Goal: Information Seeking & Learning: Learn about a topic

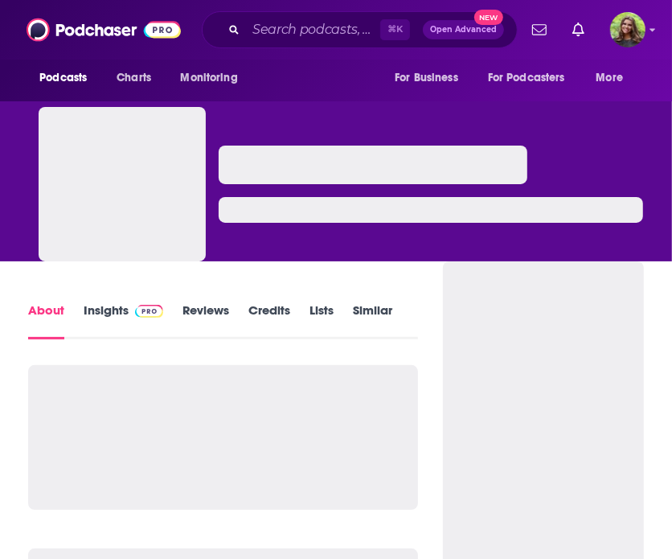
click at [106, 318] on link "Insights" at bounding box center [124, 320] width 80 height 37
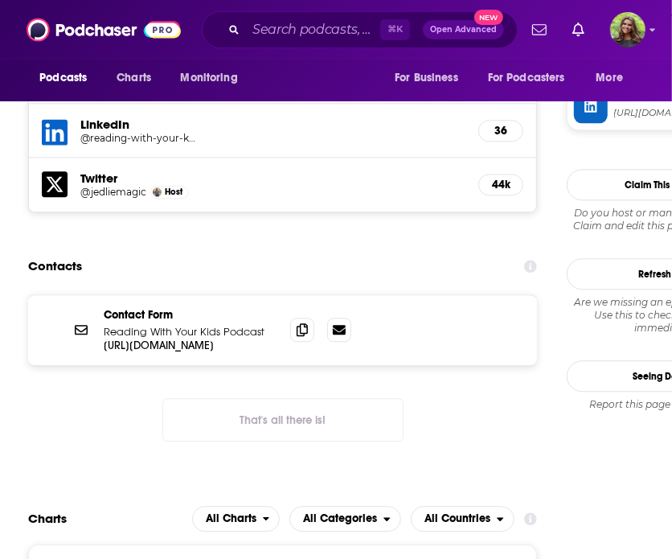
scroll to position [1696, 0]
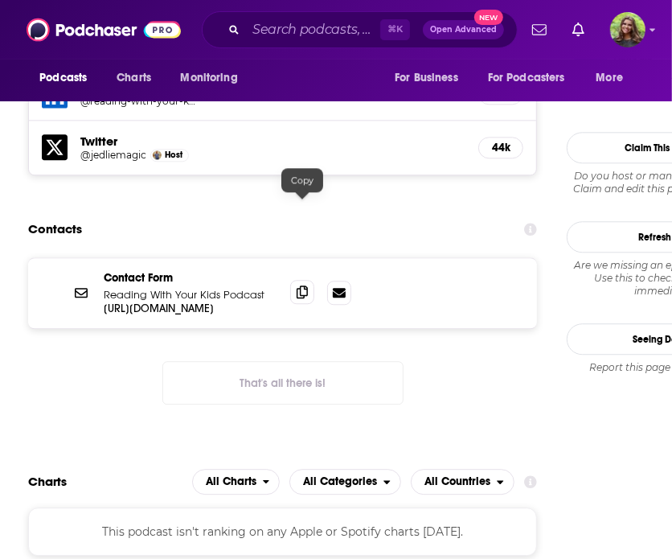
click at [305, 285] on icon at bounding box center [302, 291] width 11 height 13
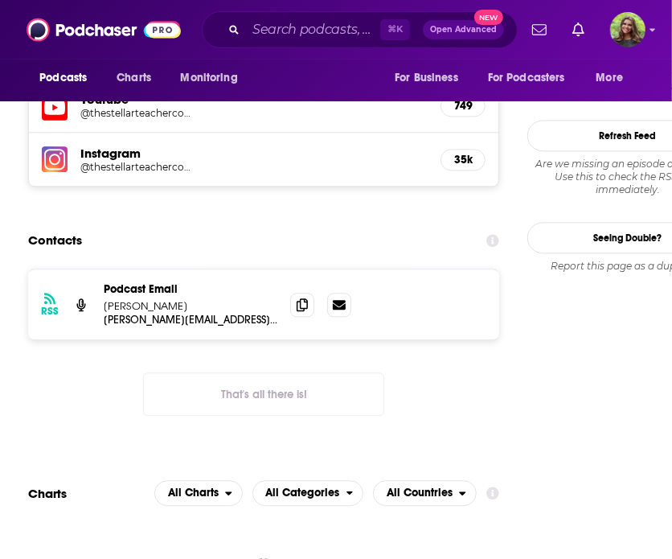
scroll to position [1625, 0]
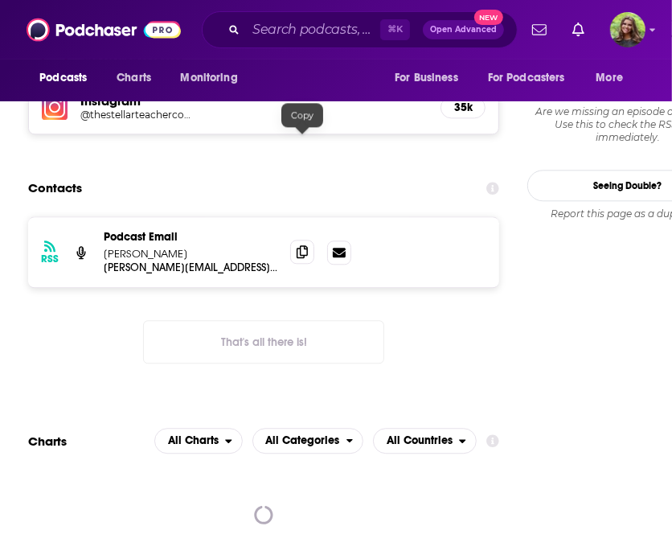
click at [301, 245] on icon at bounding box center [302, 251] width 11 height 13
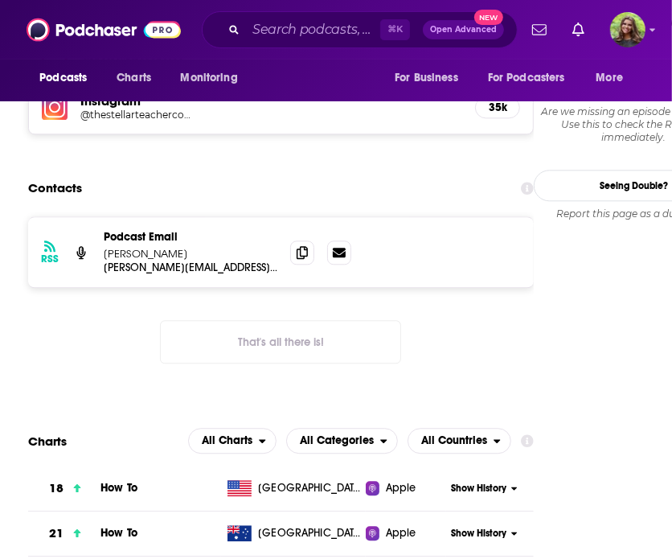
scroll to position [1617, 0]
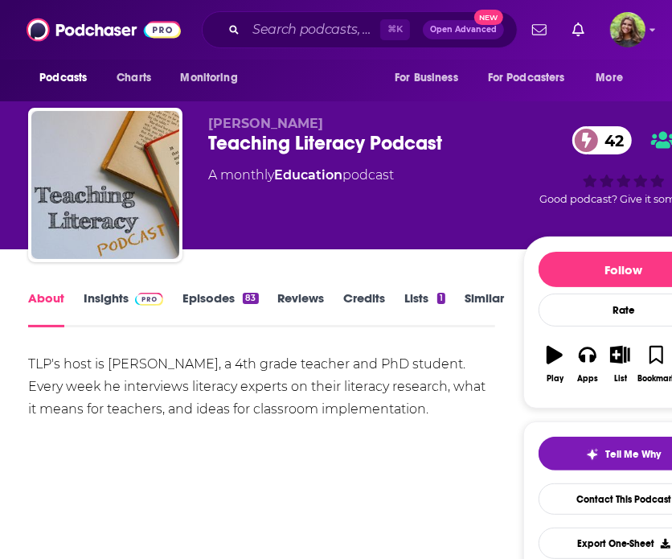
click at [115, 302] on link "Insights" at bounding box center [124, 308] width 80 height 37
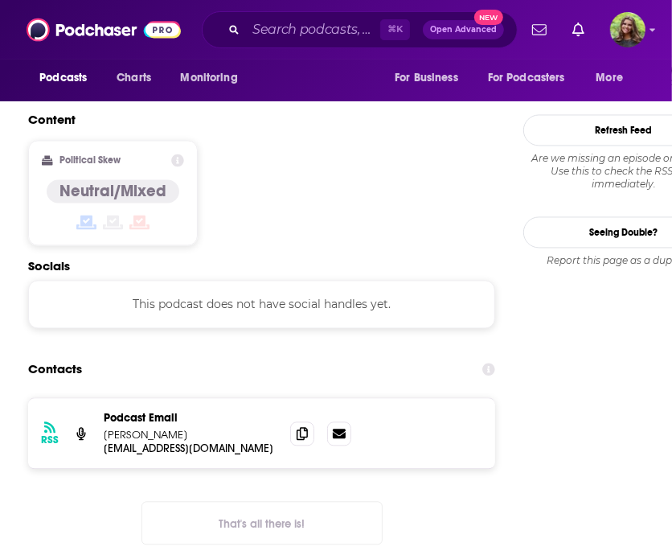
scroll to position [1343, 0]
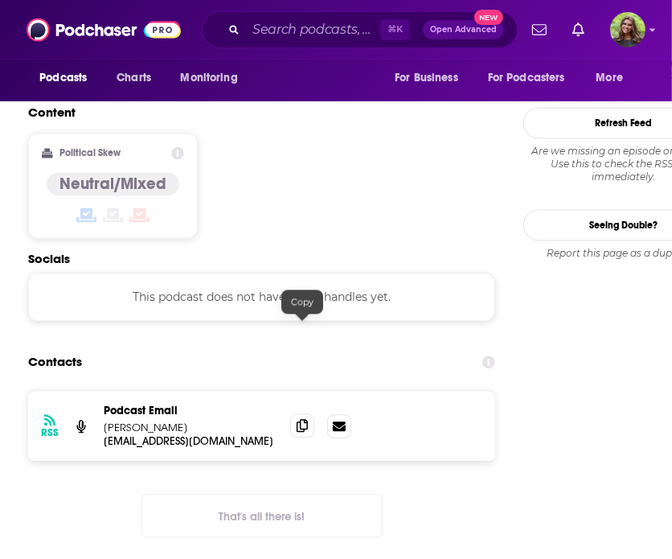
click at [295, 414] on span at bounding box center [302, 426] width 24 height 24
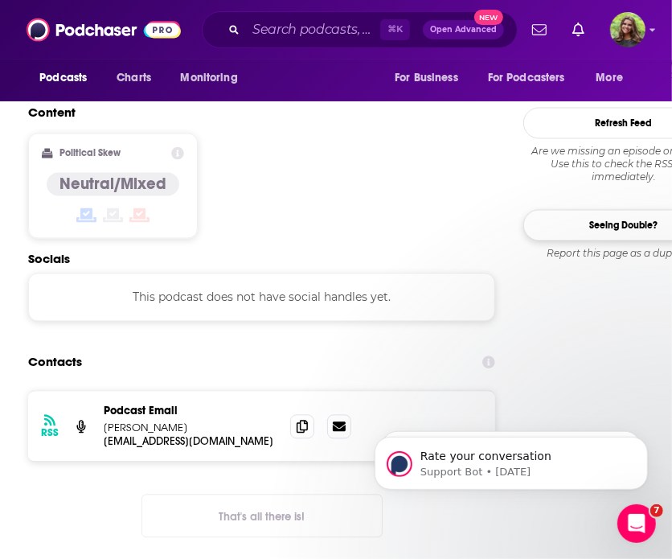
scroll to position [0, 0]
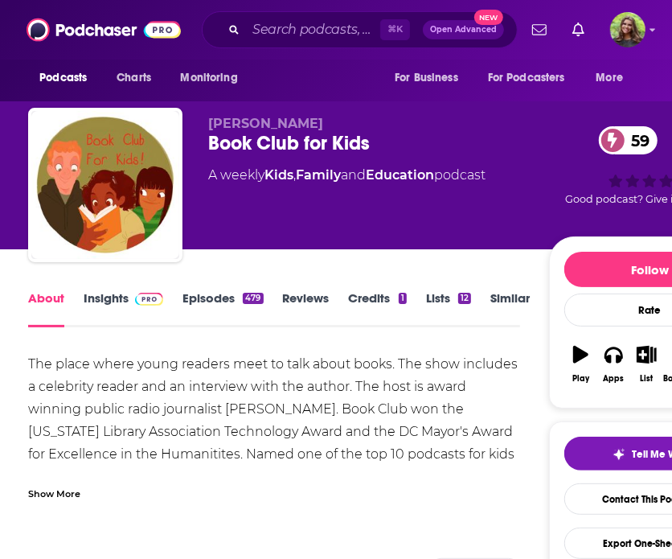
click at [198, 297] on link "Episodes 479" at bounding box center [222, 308] width 80 height 37
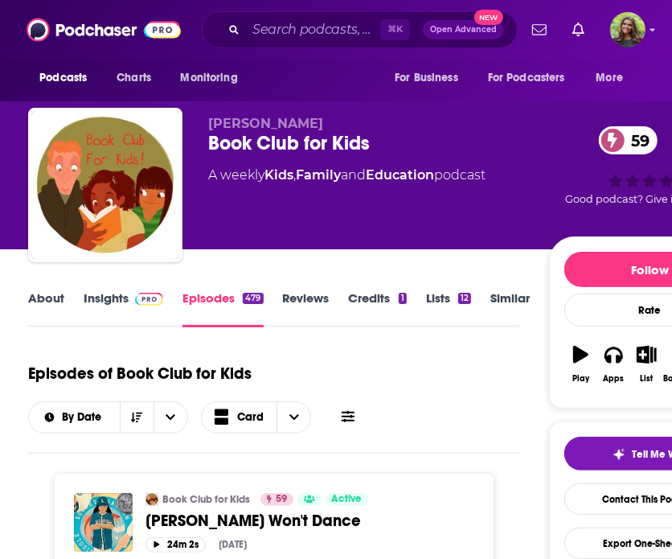
click at [98, 301] on link "Insights" at bounding box center [124, 308] width 80 height 37
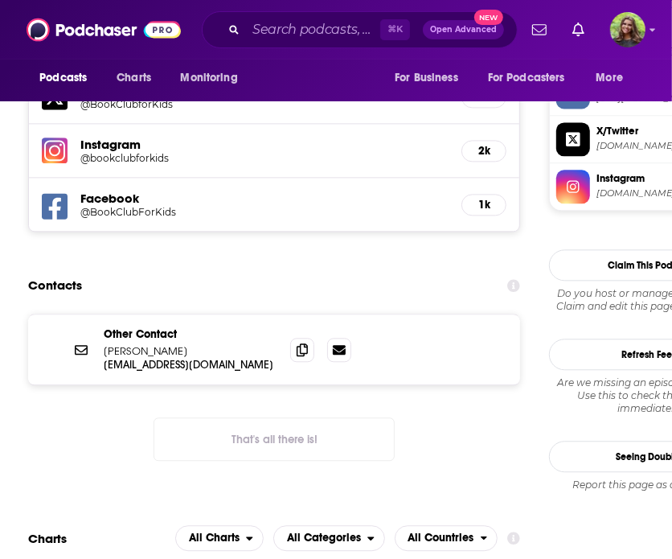
scroll to position [1407, 0]
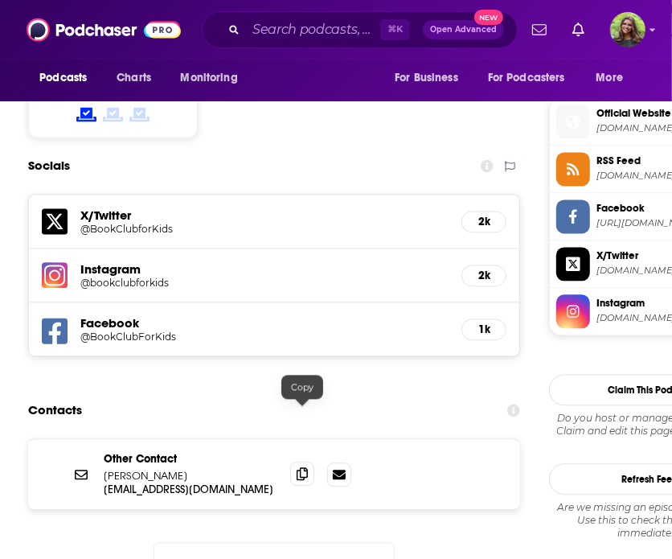
click at [306, 467] on icon at bounding box center [302, 473] width 11 height 13
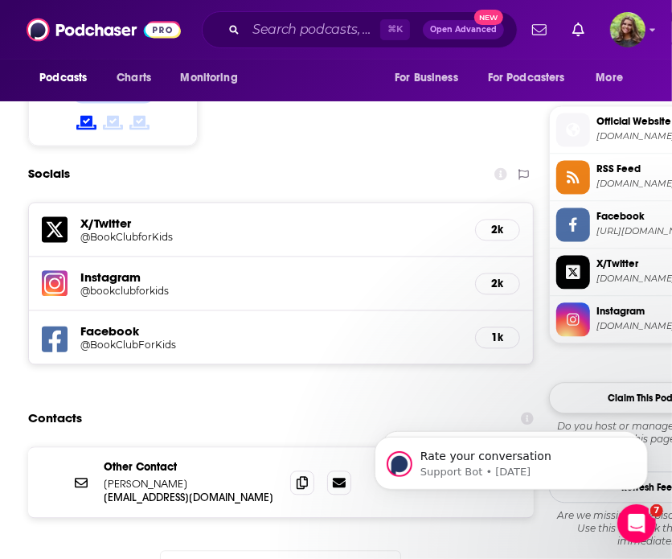
scroll to position [0, 0]
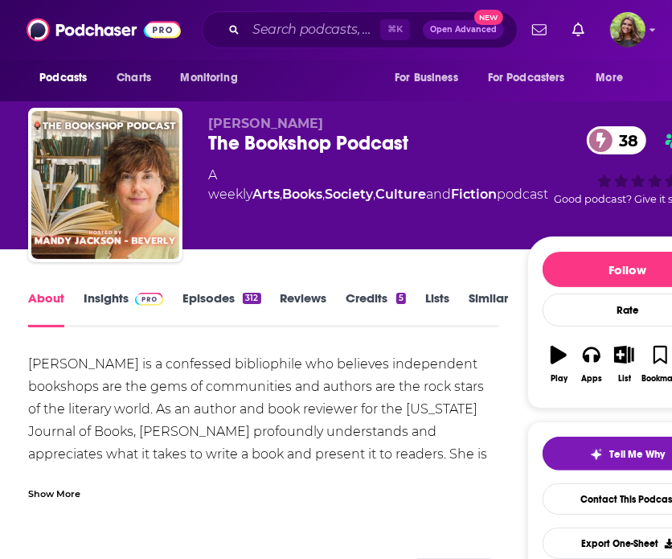
click at [108, 303] on link "Insights" at bounding box center [124, 308] width 80 height 37
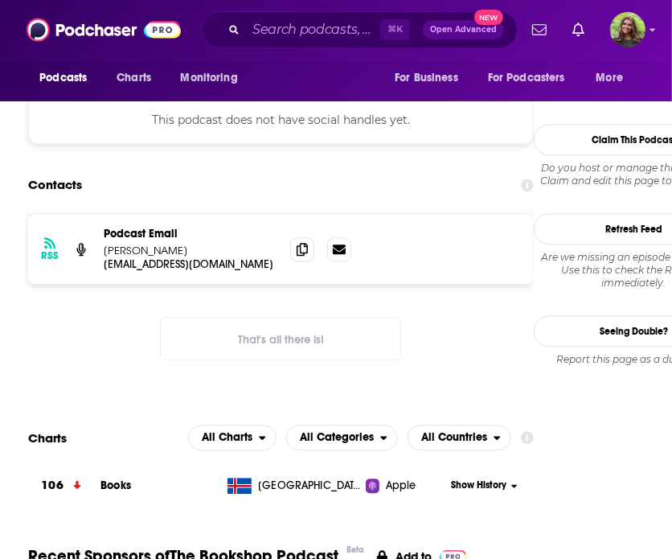
scroll to position [1352, 0]
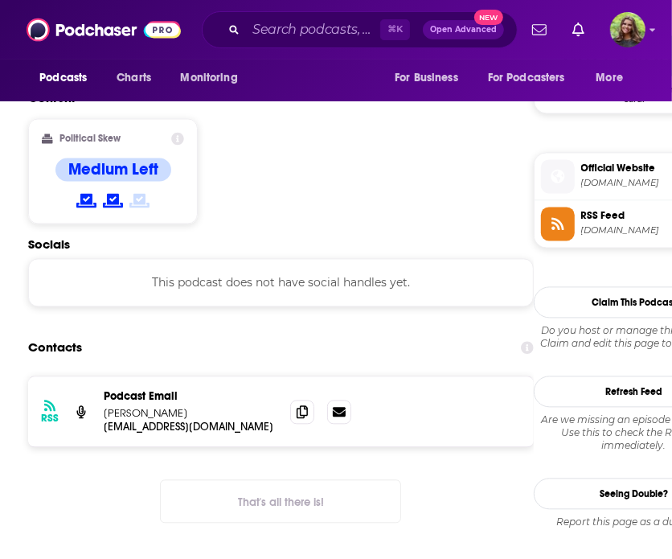
click at [322, 399] on div at bounding box center [320, 411] width 61 height 24
click at [294, 399] on span at bounding box center [302, 411] width 24 height 24
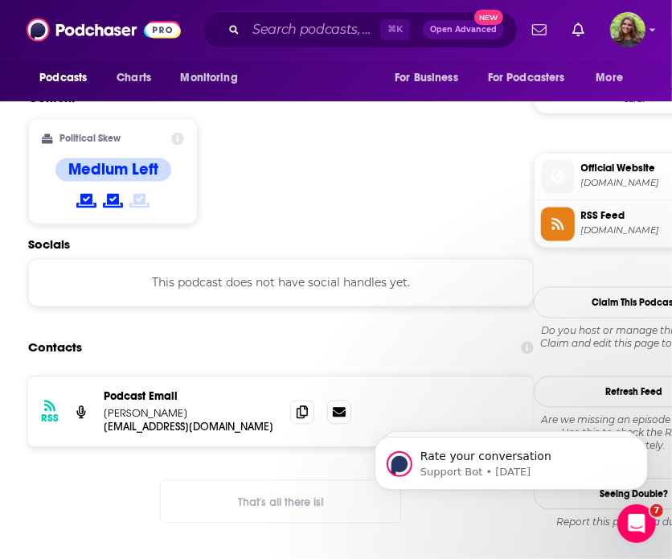
scroll to position [0, 0]
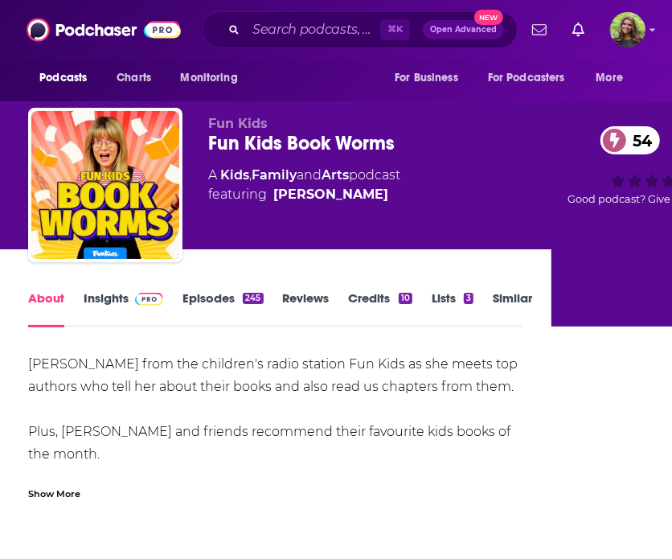
click at [107, 314] on link "Insights" at bounding box center [124, 308] width 80 height 37
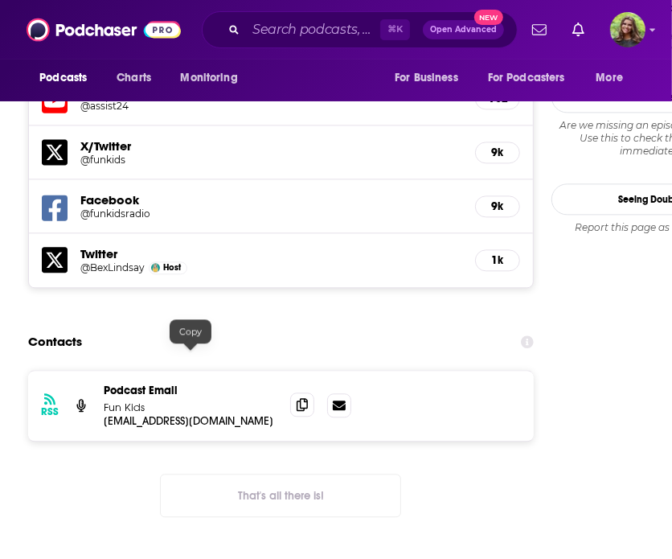
scroll to position [1504, 0]
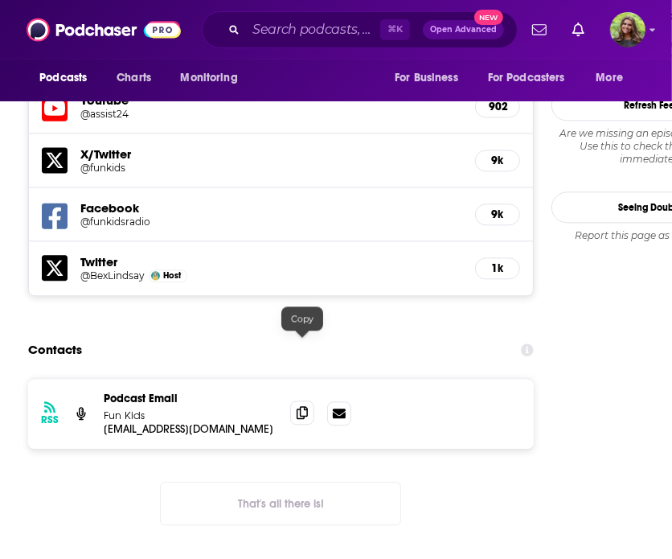
click at [312, 400] on span at bounding box center [302, 412] width 24 height 24
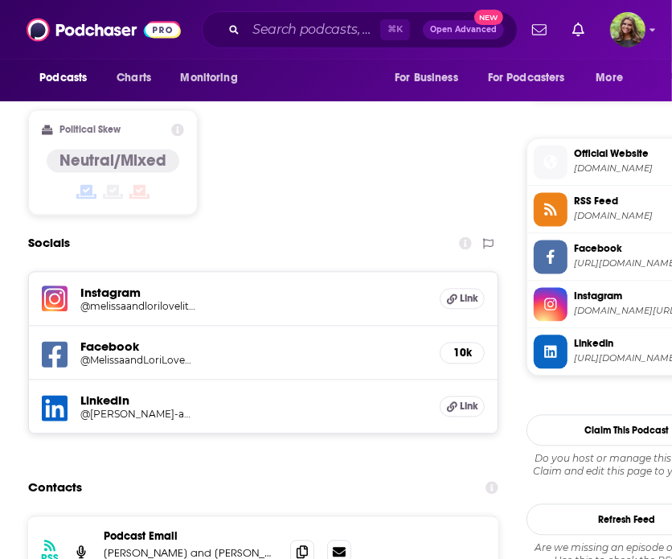
scroll to position [1579, 0]
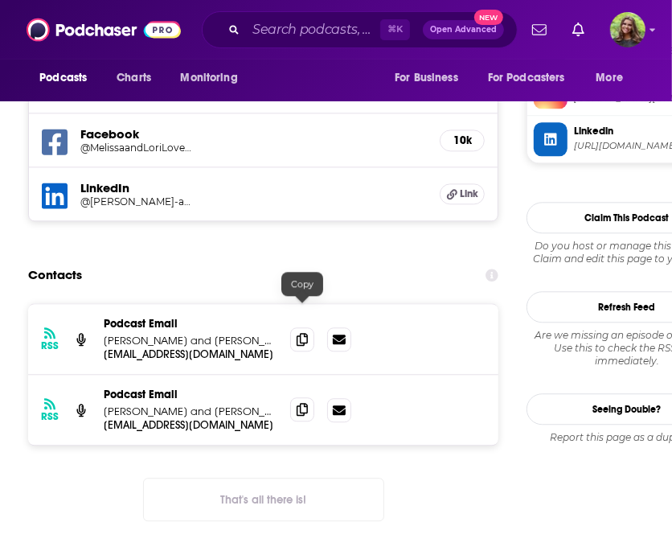
click at [305, 403] on icon at bounding box center [302, 409] width 11 height 13
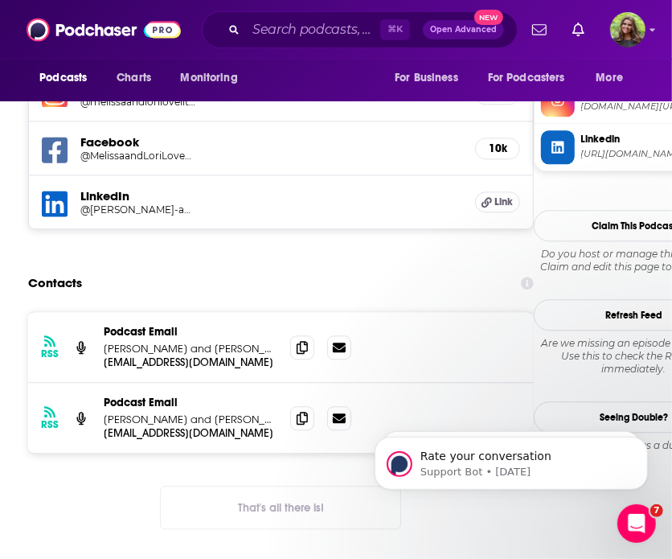
scroll to position [0, 0]
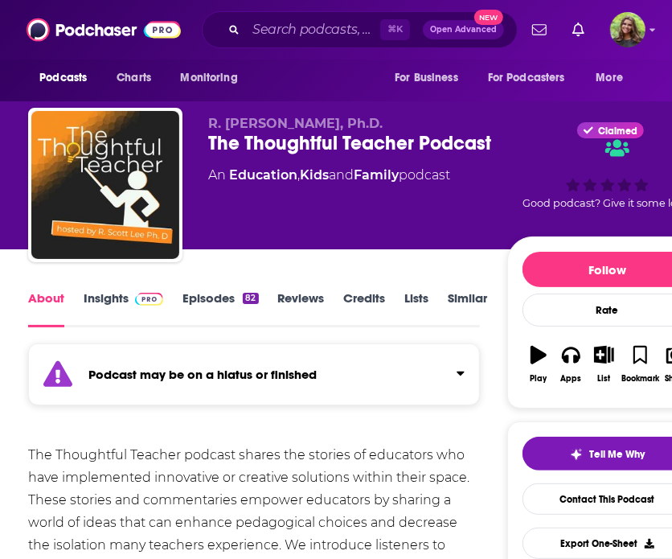
click at [105, 316] on link "Insights" at bounding box center [124, 308] width 80 height 37
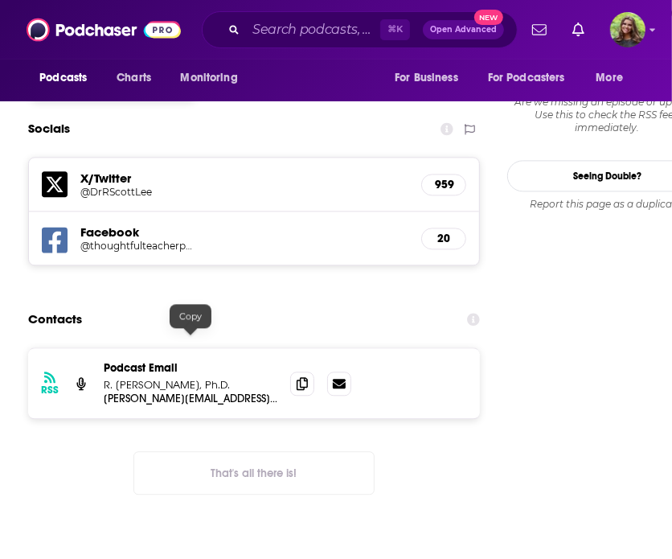
scroll to position [1547, 0]
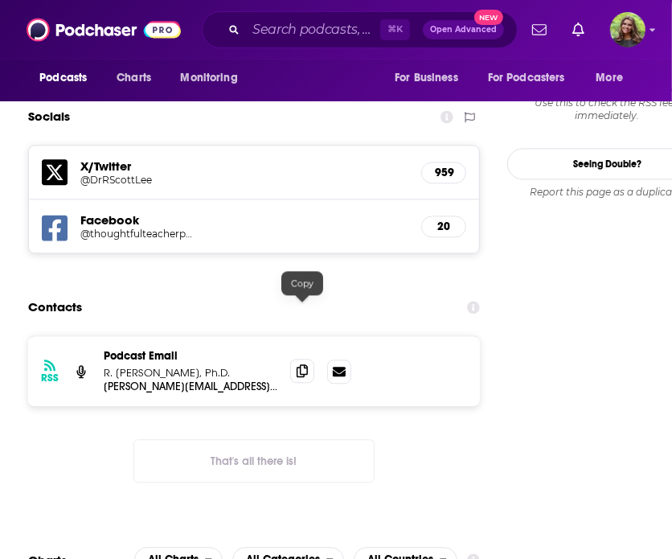
click at [305, 364] on icon at bounding box center [302, 370] width 11 height 13
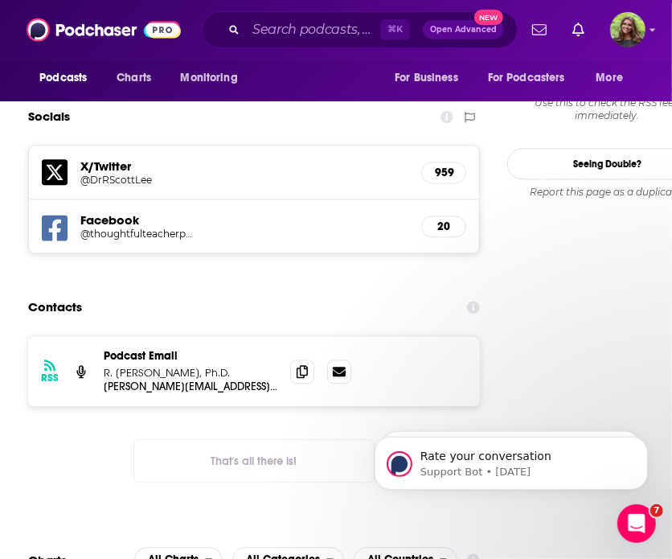
scroll to position [0, 0]
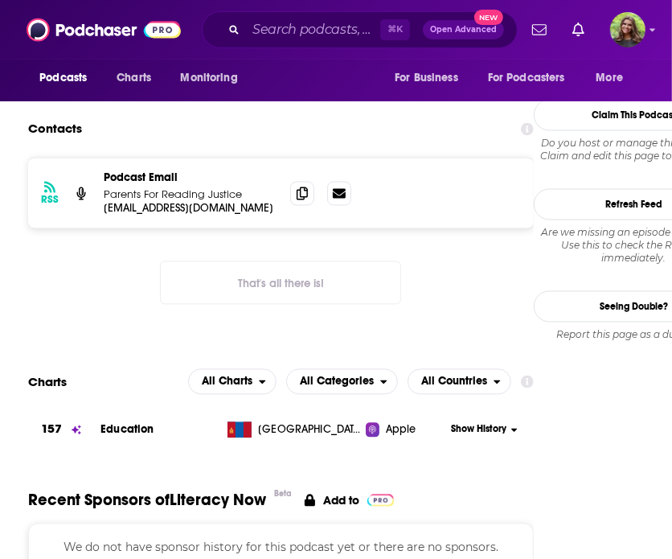
scroll to position [1283, 0]
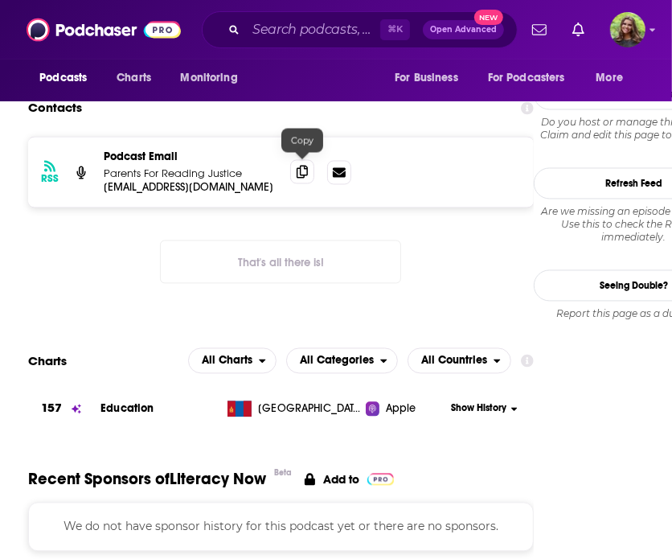
click at [295, 171] on span at bounding box center [302, 172] width 24 height 24
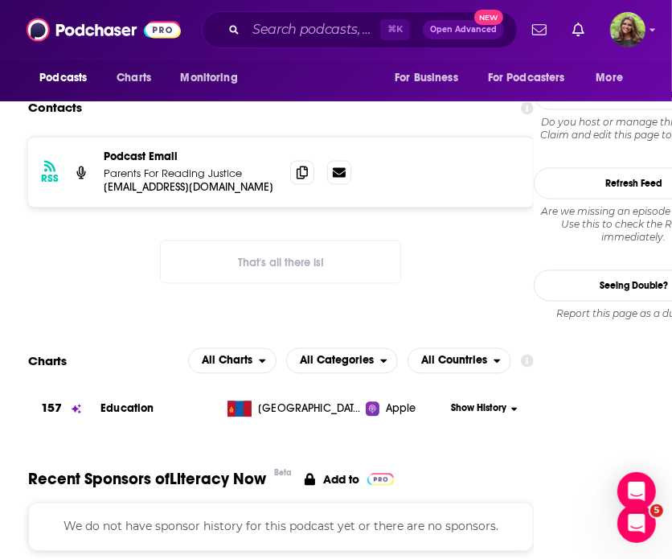
scroll to position [0, 0]
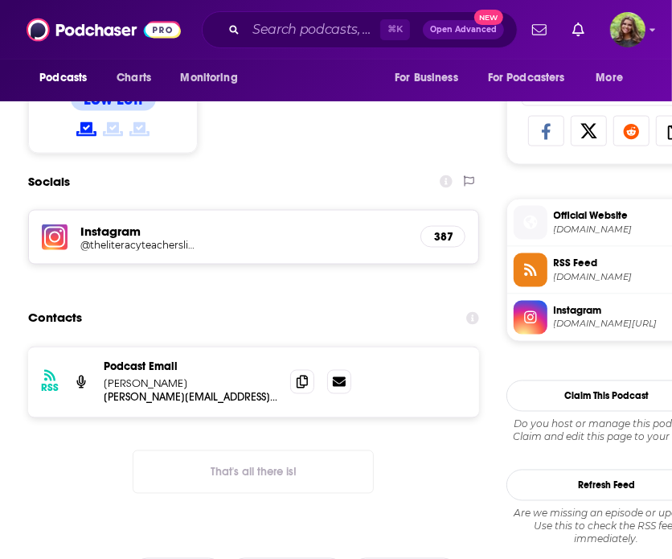
scroll to position [1101, 0]
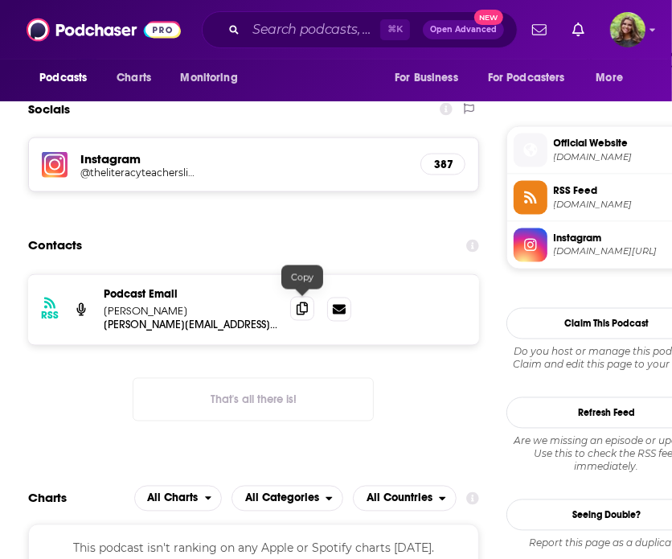
click at [309, 305] on span at bounding box center [302, 309] width 24 height 24
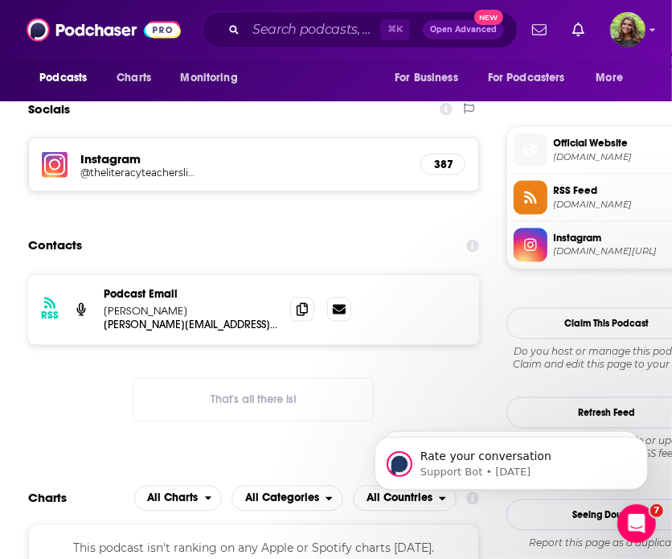
scroll to position [0, 0]
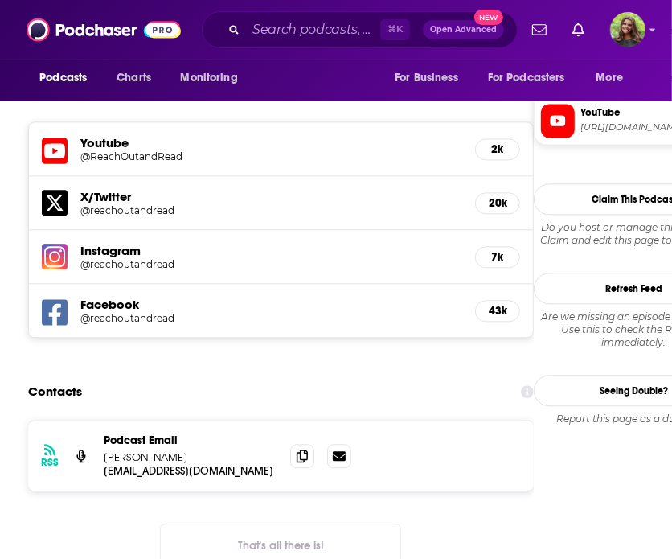
scroll to position [1516, 0]
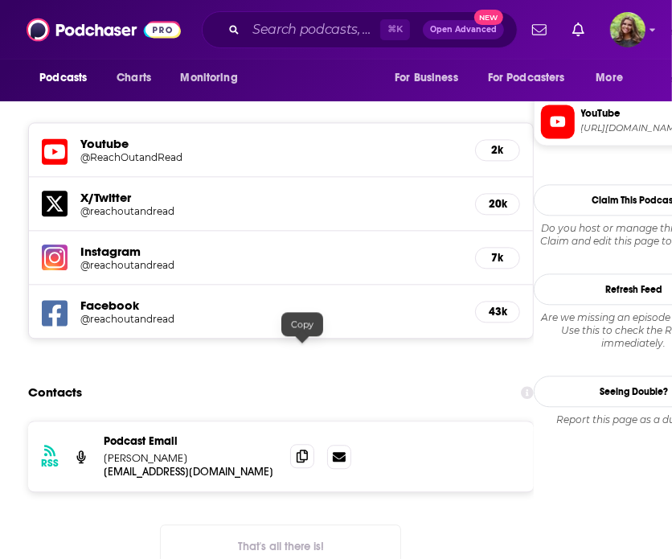
click at [301, 449] on icon at bounding box center [302, 455] width 11 height 13
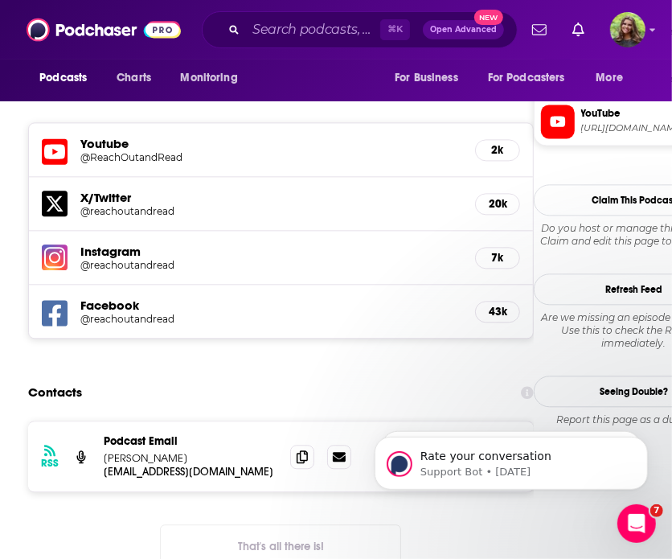
scroll to position [0, 0]
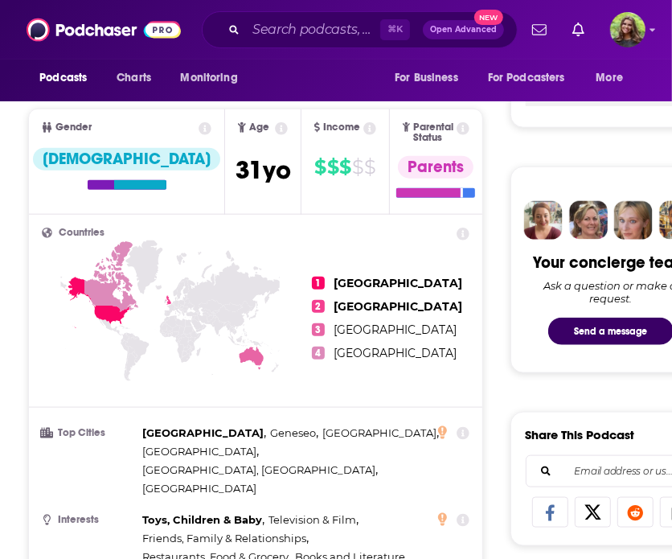
scroll to position [1385, 0]
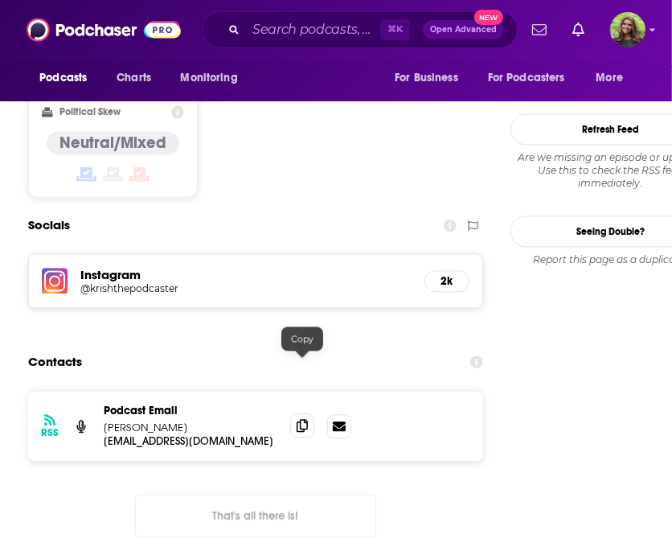
click at [313, 413] on span at bounding box center [302, 425] width 24 height 24
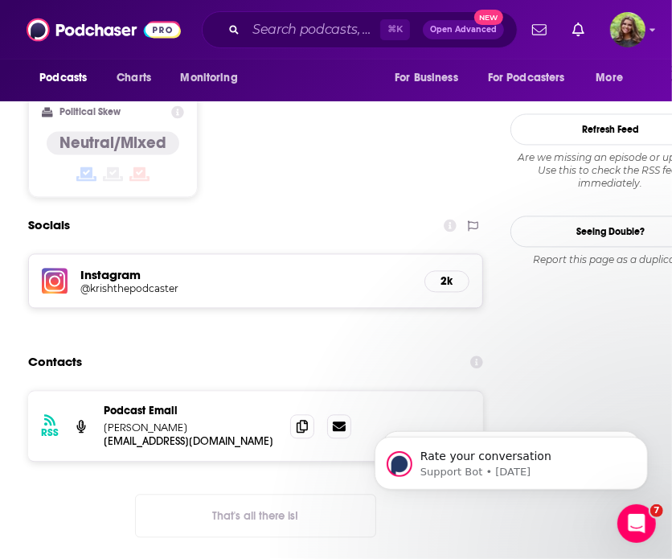
scroll to position [0, 0]
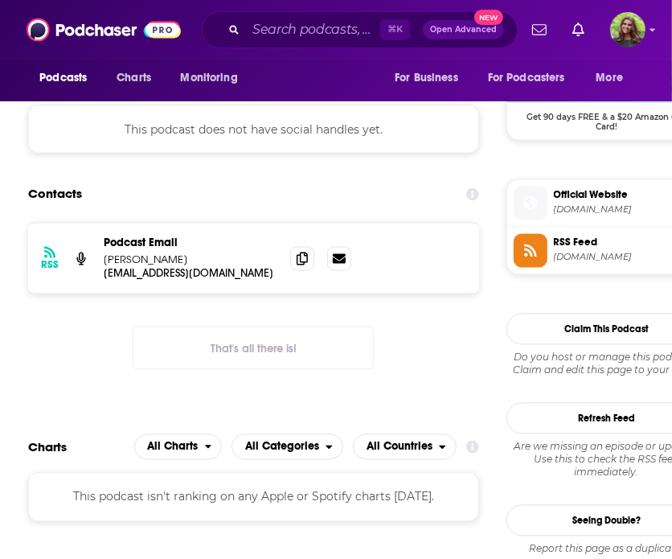
scroll to position [1194, 0]
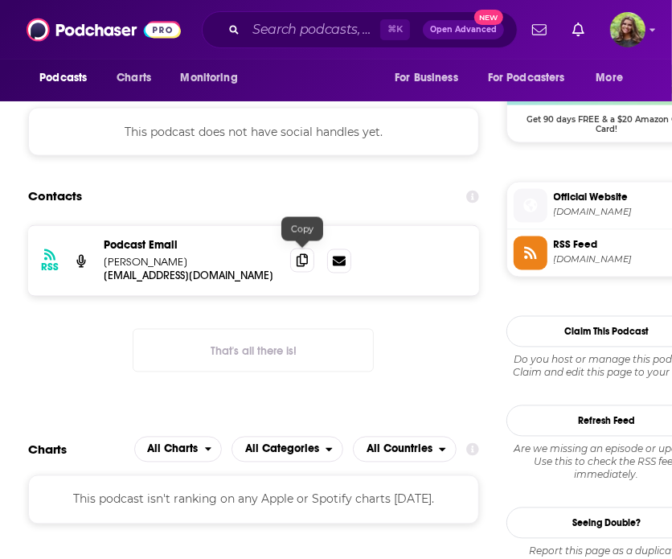
click at [299, 259] on icon at bounding box center [302, 260] width 11 height 13
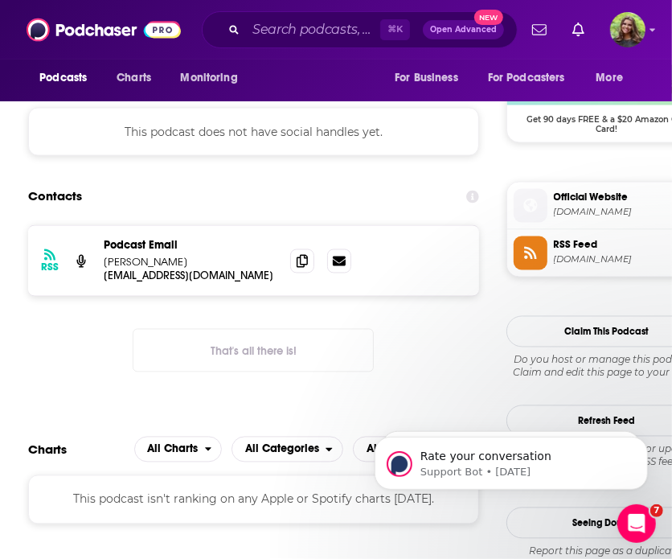
scroll to position [0, 0]
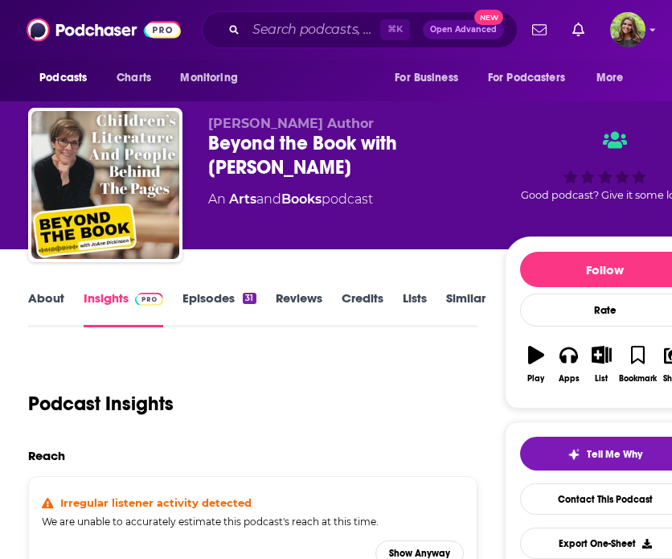
scroll to position [1118, 0]
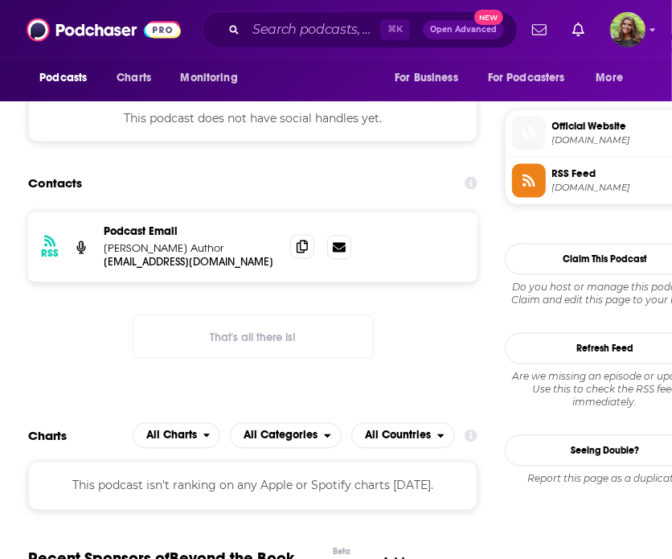
click at [306, 240] on icon at bounding box center [302, 246] width 11 height 13
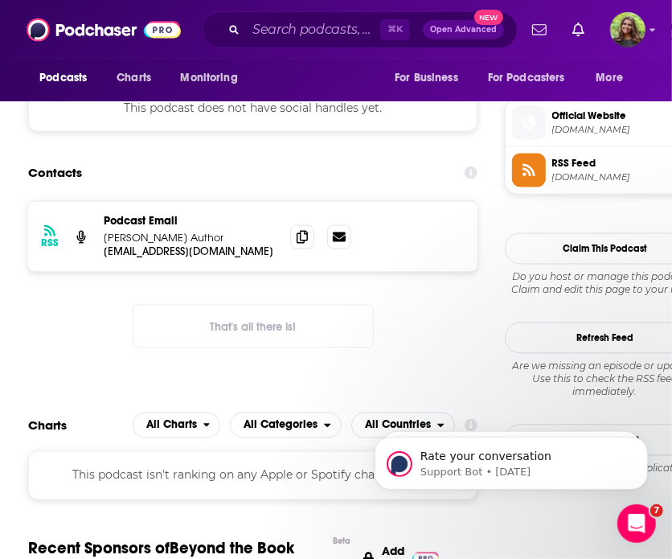
scroll to position [0, 0]
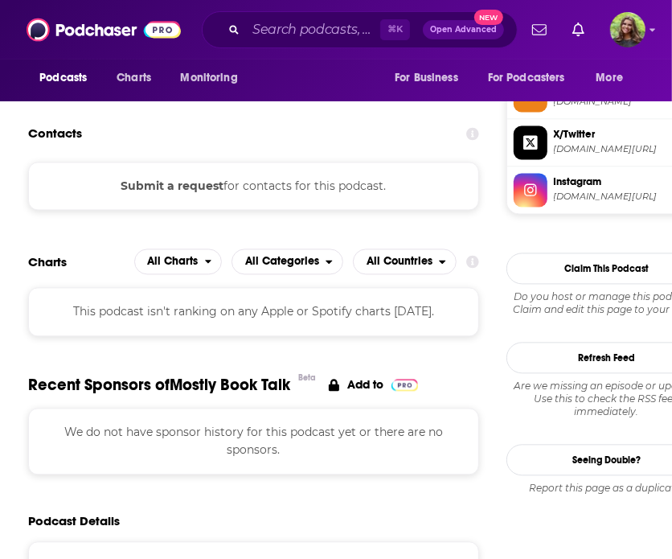
scroll to position [1231, 0]
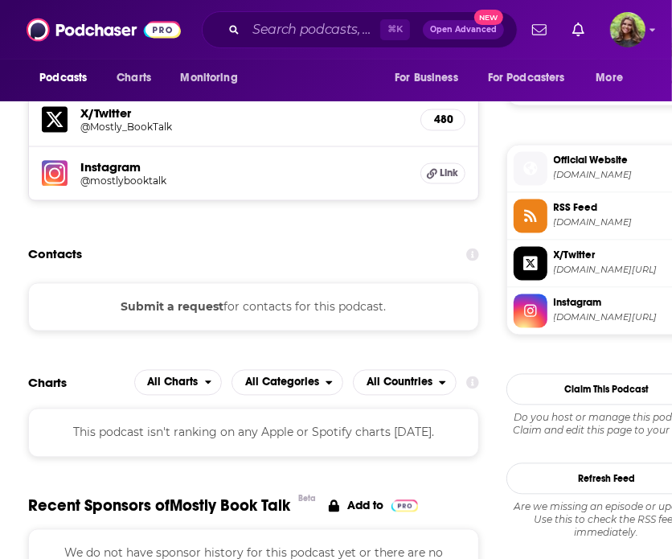
click at [167, 298] on button "Submit a request" at bounding box center [172, 307] width 103 height 18
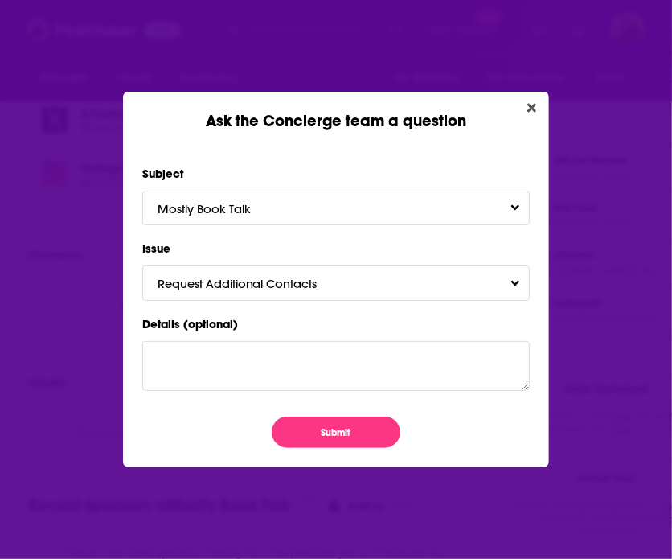
scroll to position [0, 0]
click at [334, 440] on button "Submit" at bounding box center [336, 431] width 129 height 31
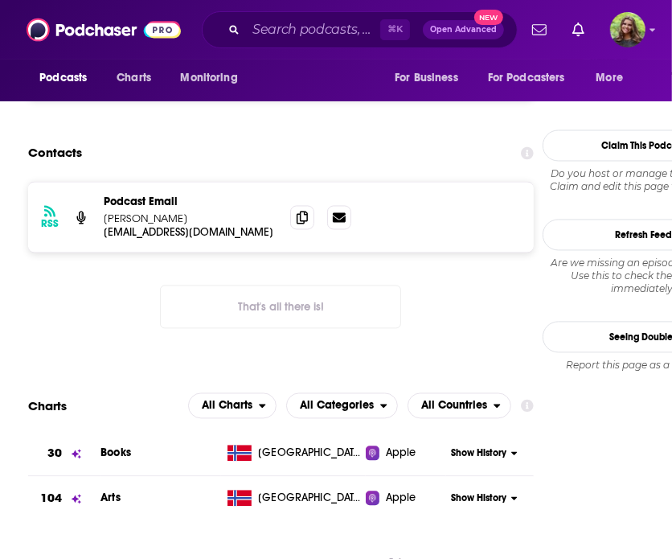
scroll to position [1279, 0]
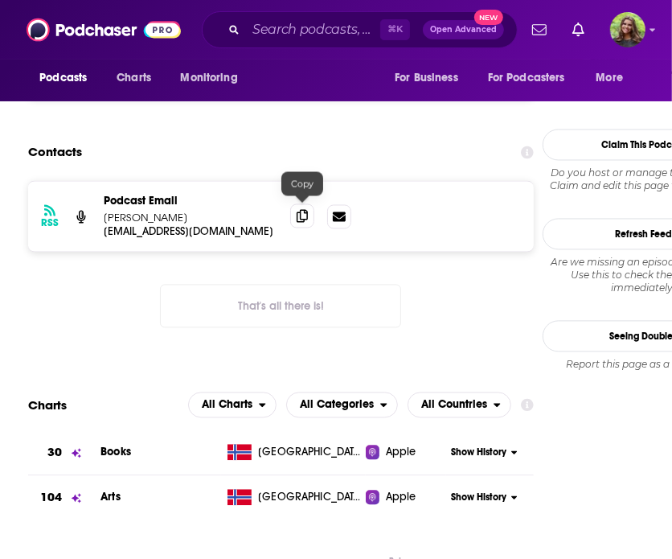
click at [305, 216] on icon at bounding box center [302, 216] width 11 height 13
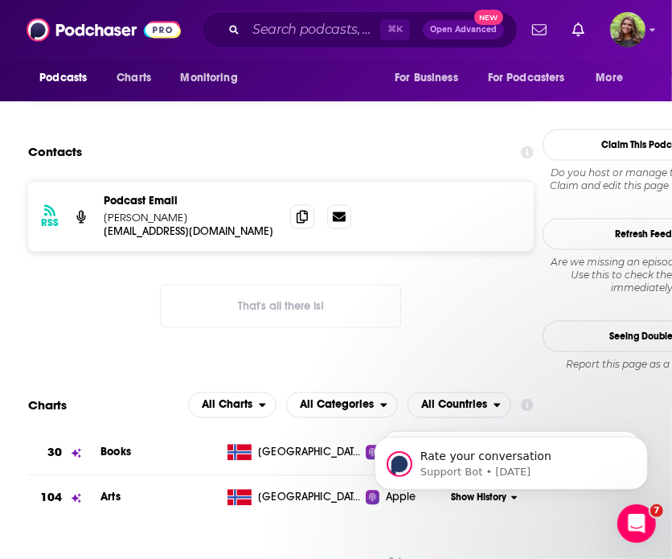
scroll to position [0, 0]
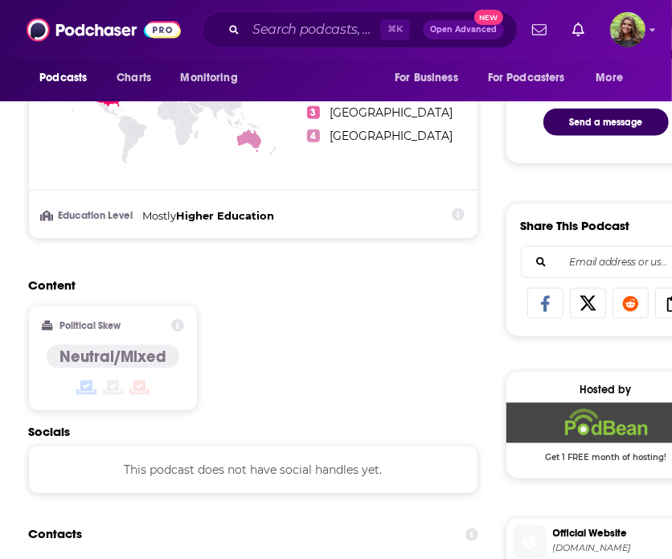
scroll to position [1148, 0]
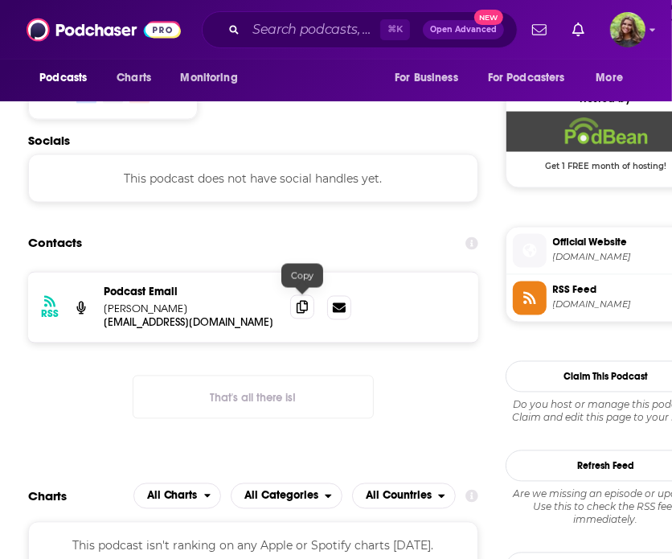
click at [297, 307] on icon at bounding box center [302, 307] width 11 height 13
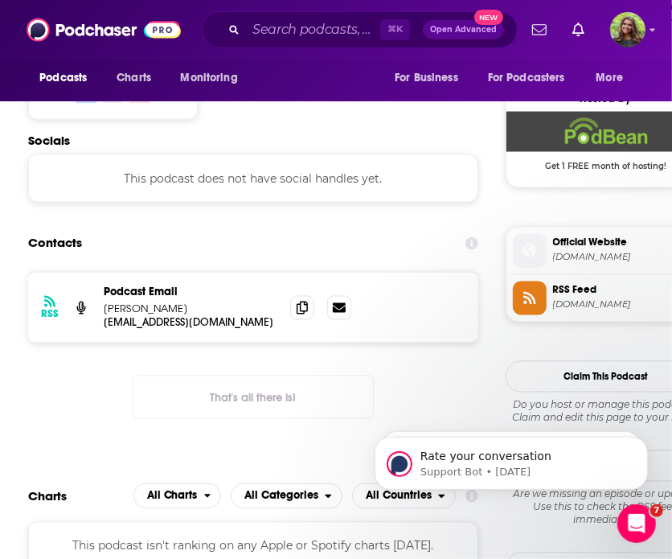
scroll to position [0, 0]
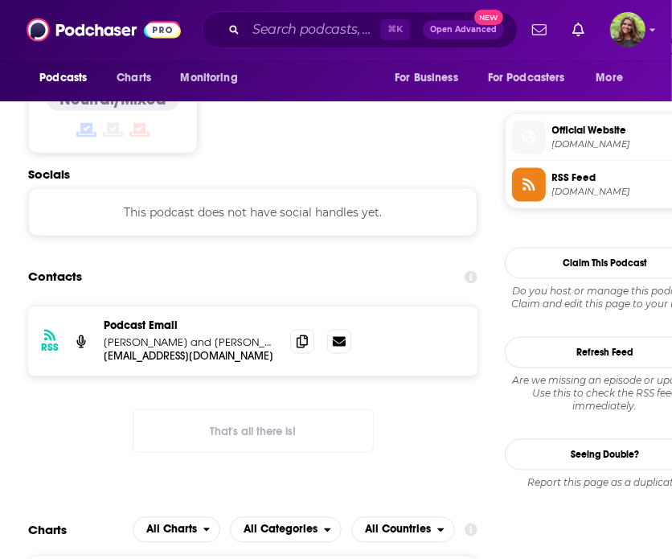
scroll to position [1271, 0]
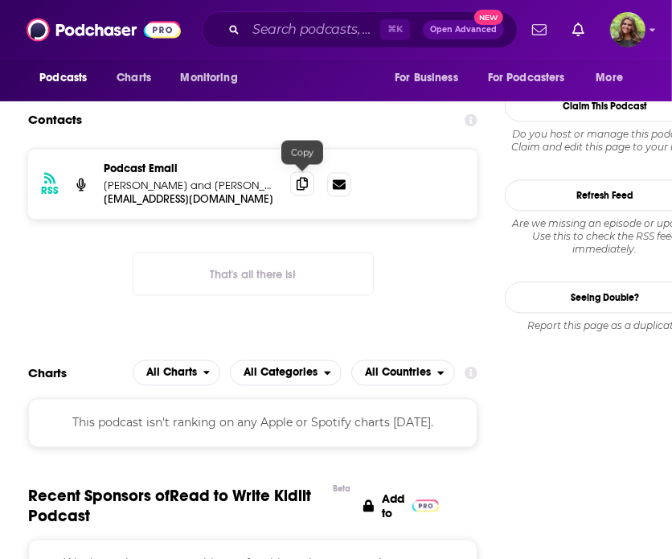
click at [305, 178] on icon at bounding box center [302, 184] width 11 height 13
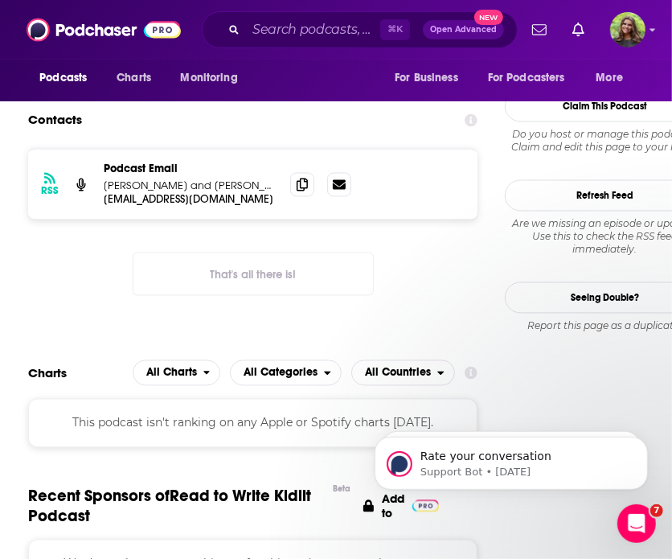
scroll to position [0, 0]
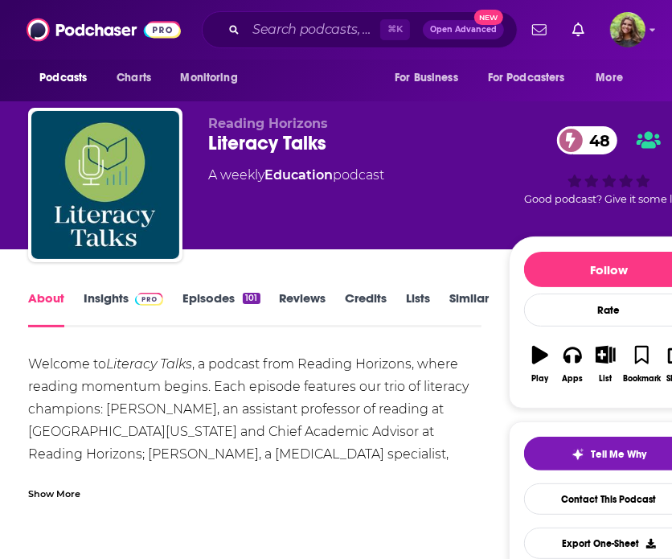
click at [104, 305] on link "Insights" at bounding box center [124, 308] width 80 height 37
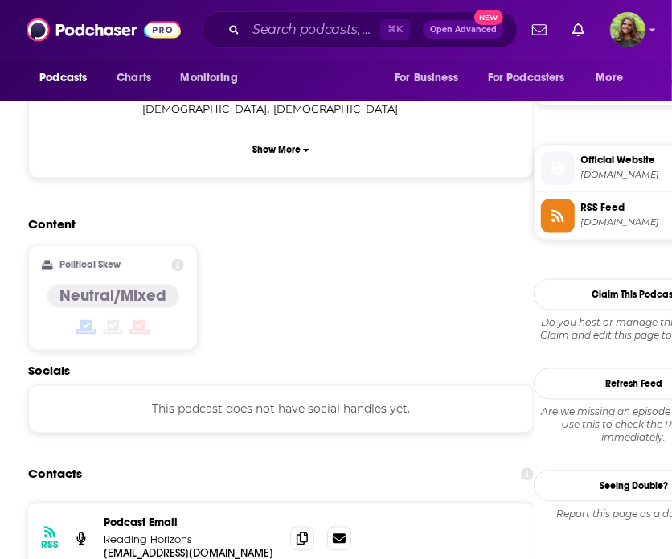
scroll to position [1232, 0]
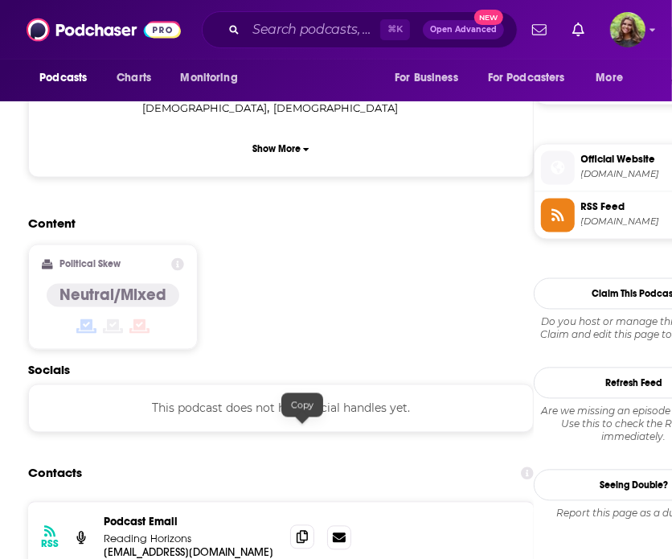
click at [313, 525] on span at bounding box center [302, 537] width 24 height 24
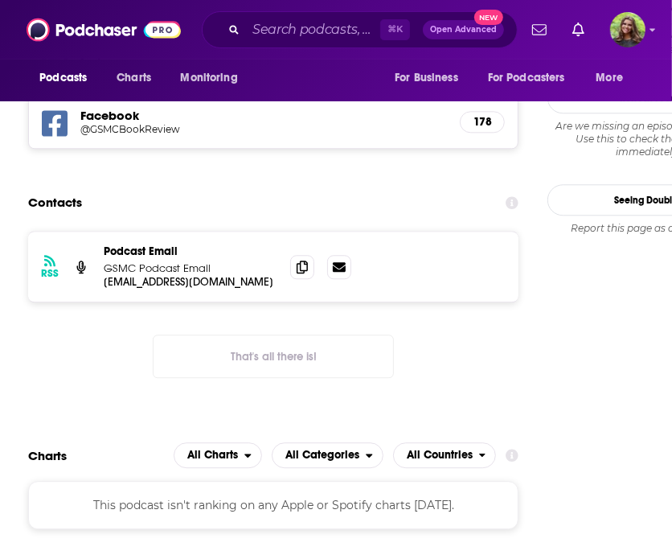
scroll to position [1632, 0]
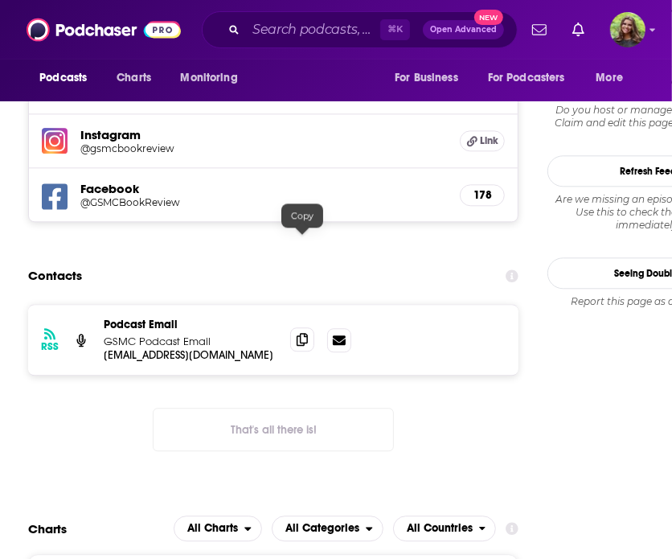
click at [298, 333] on icon at bounding box center [302, 339] width 11 height 13
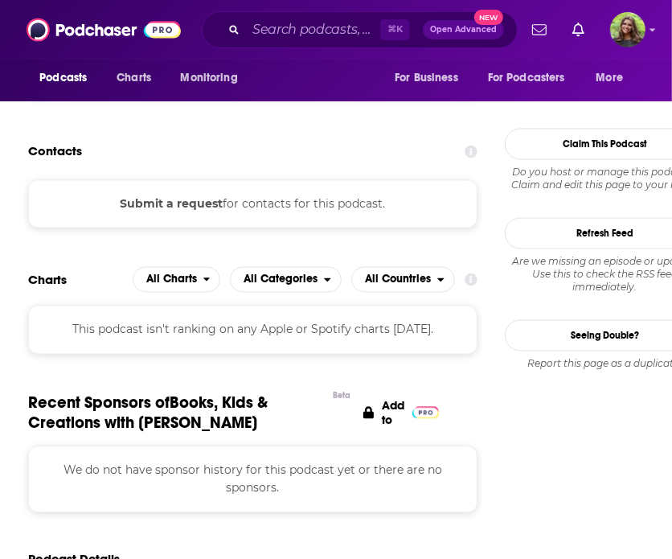
scroll to position [1290, 0]
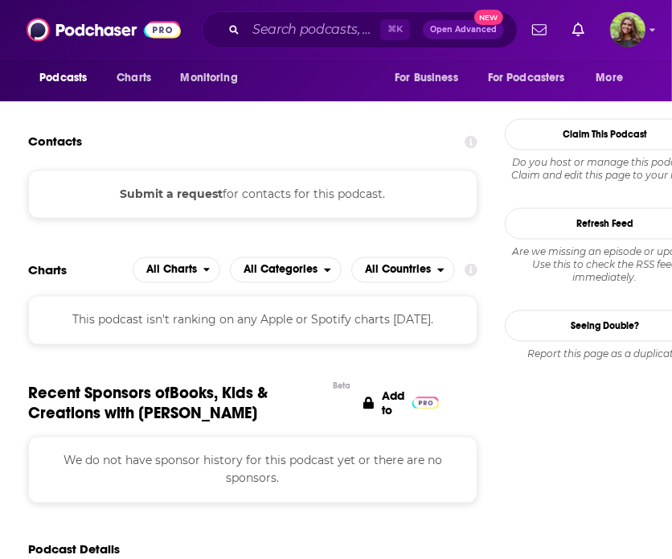
click at [168, 194] on button "Submit a request" at bounding box center [172, 195] width 103 height 18
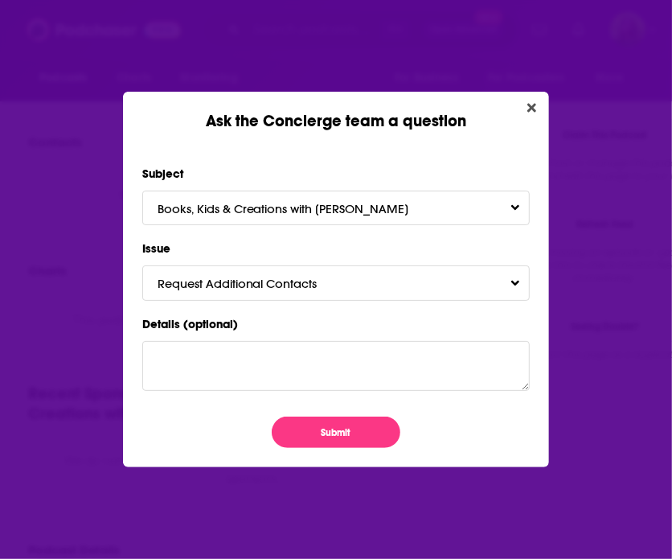
scroll to position [0, 0]
click at [328, 430] on button "Submit" at bounding box center [336, 431] width 129 height 31
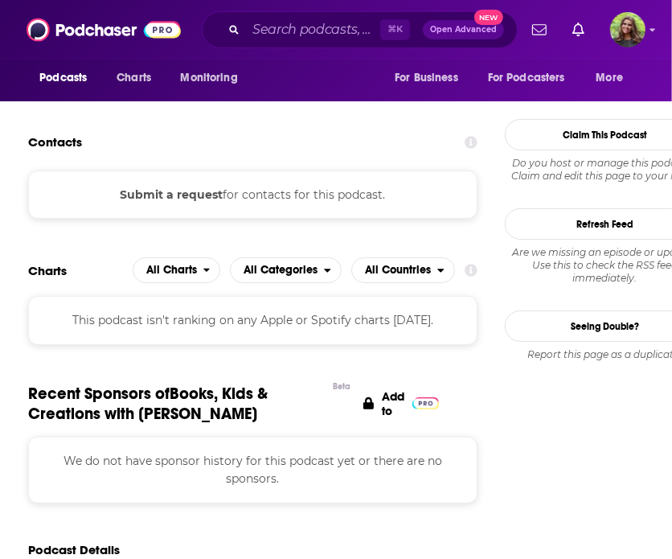
scroll to position [1290, 0]
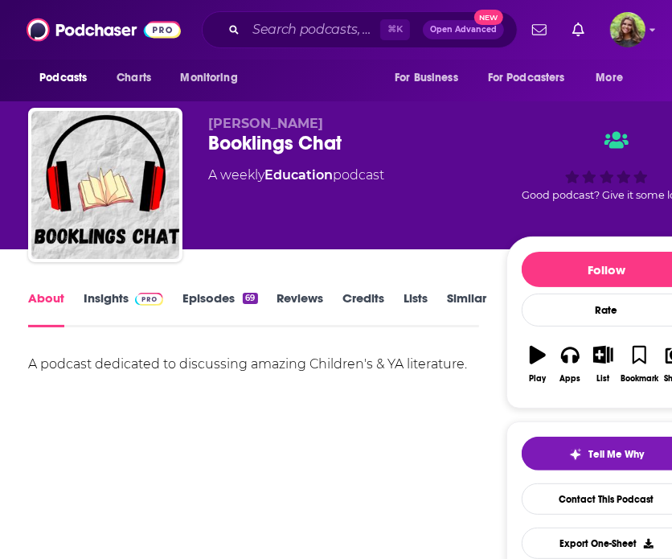
click at [121, 297] on link "Insights" at bounding box center [124, 308] width 80 height 37
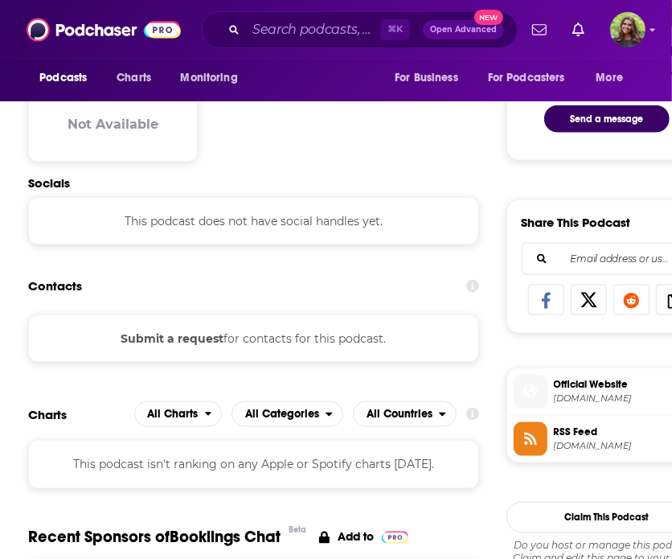
scroll to position [881, 0]
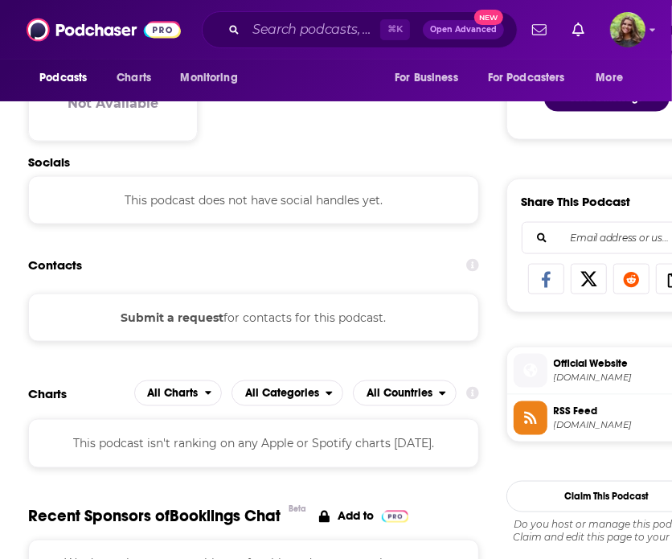
click at [185, 321] on button "Submit a request" at bounding box center [172, 318] width 103 height 18
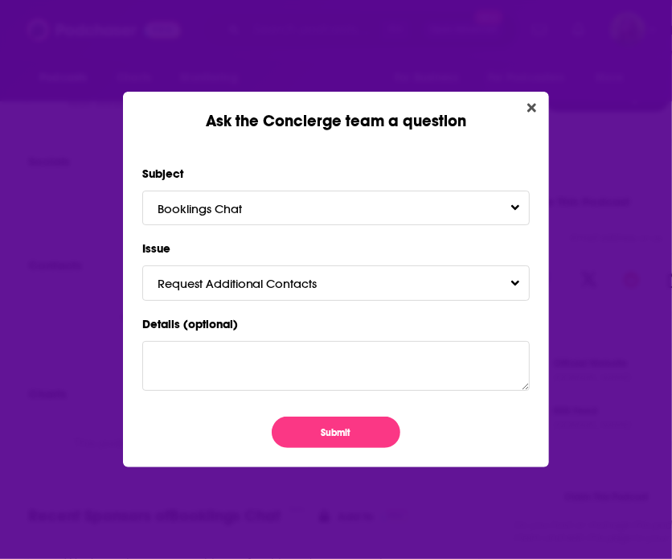
scroll to position [0, 0]
click at [307, 445] on button "Submit" at bounding box center [336, 431] width 129 height 31
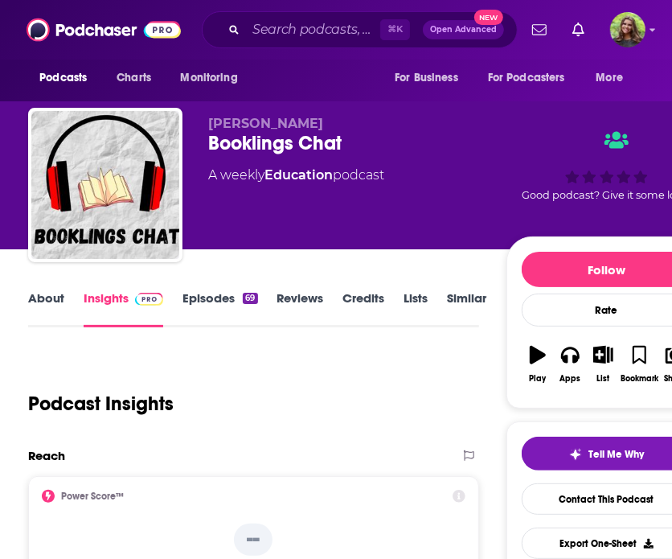
scroll to position [881, 0]
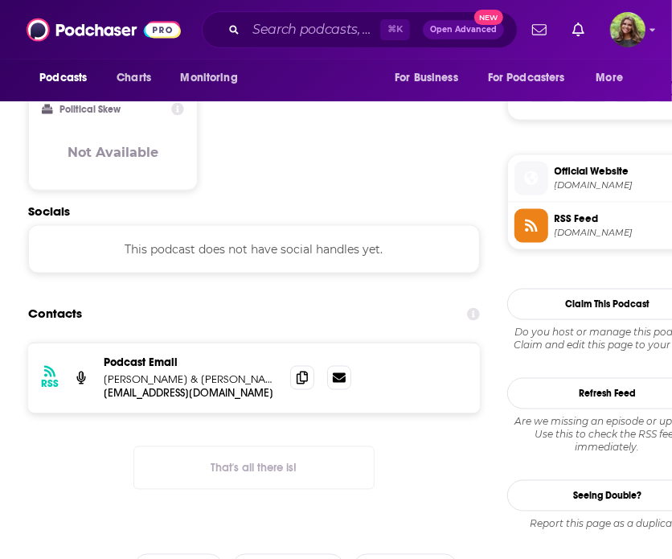
scroll to position [1086, 0]
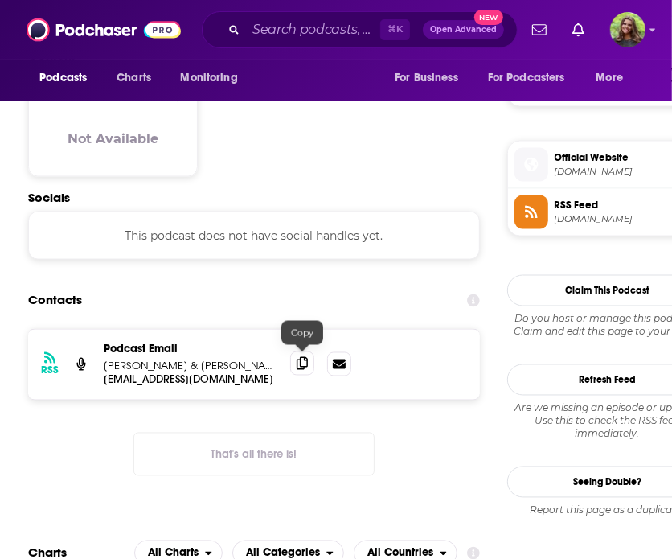
click at [308, 356] on span at bounding box center [302, 363] width 24 height 24
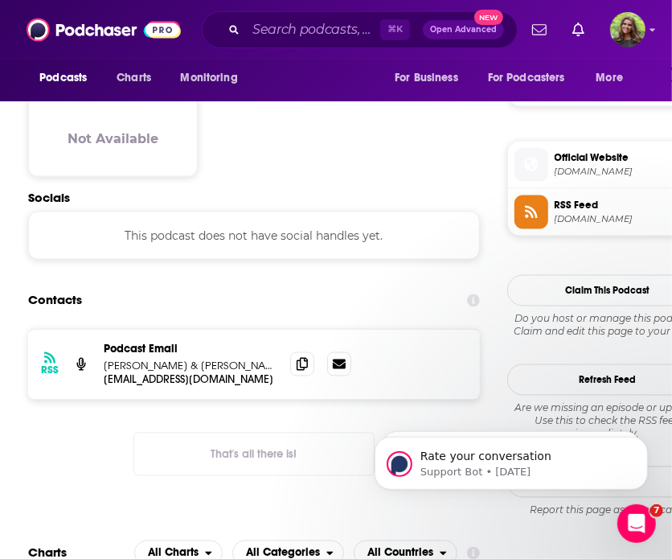
scroll to position [0, 0]
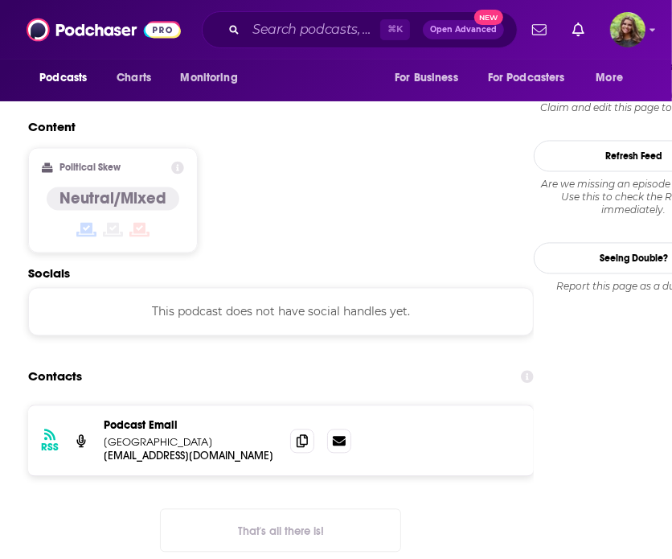
scroll to position [1312, 0]
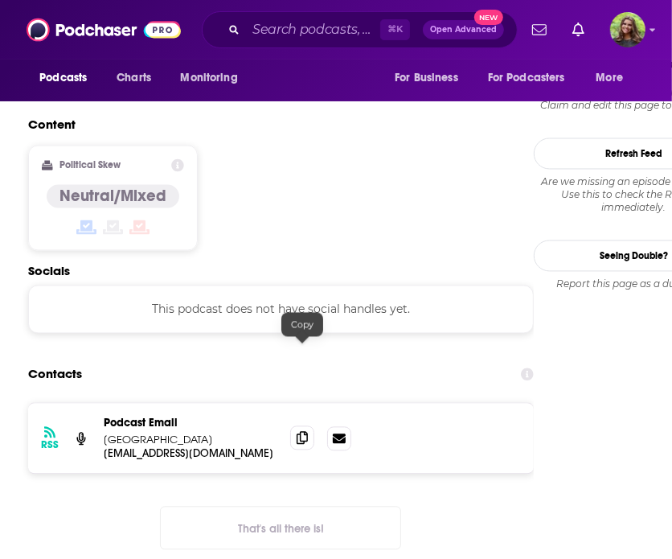
click at [309, 426] on span at bounding box center [302, 438] width 24 height 24
